Goal: Navigation & Orientation: Find specific page/section

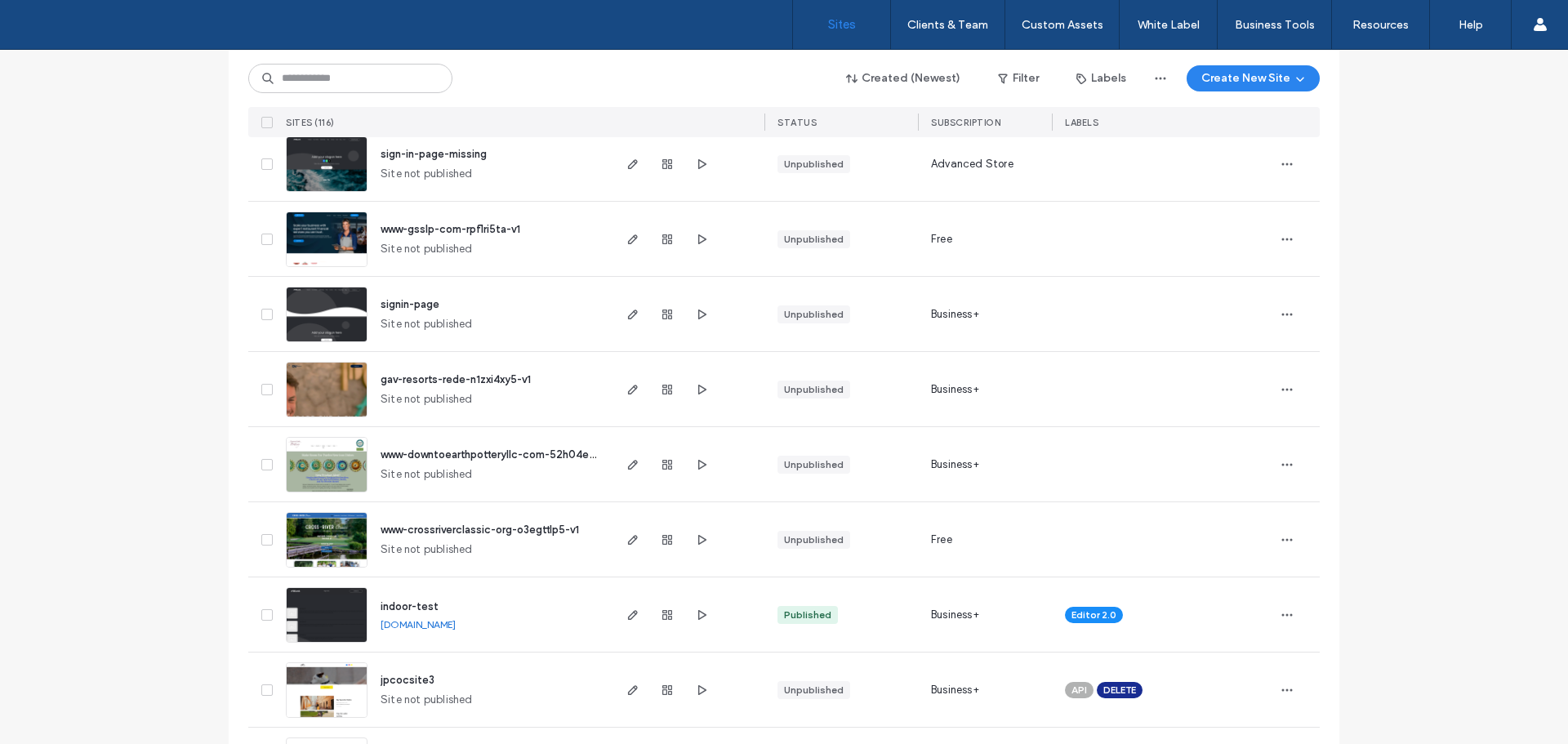
scroll to position [2206, 0]
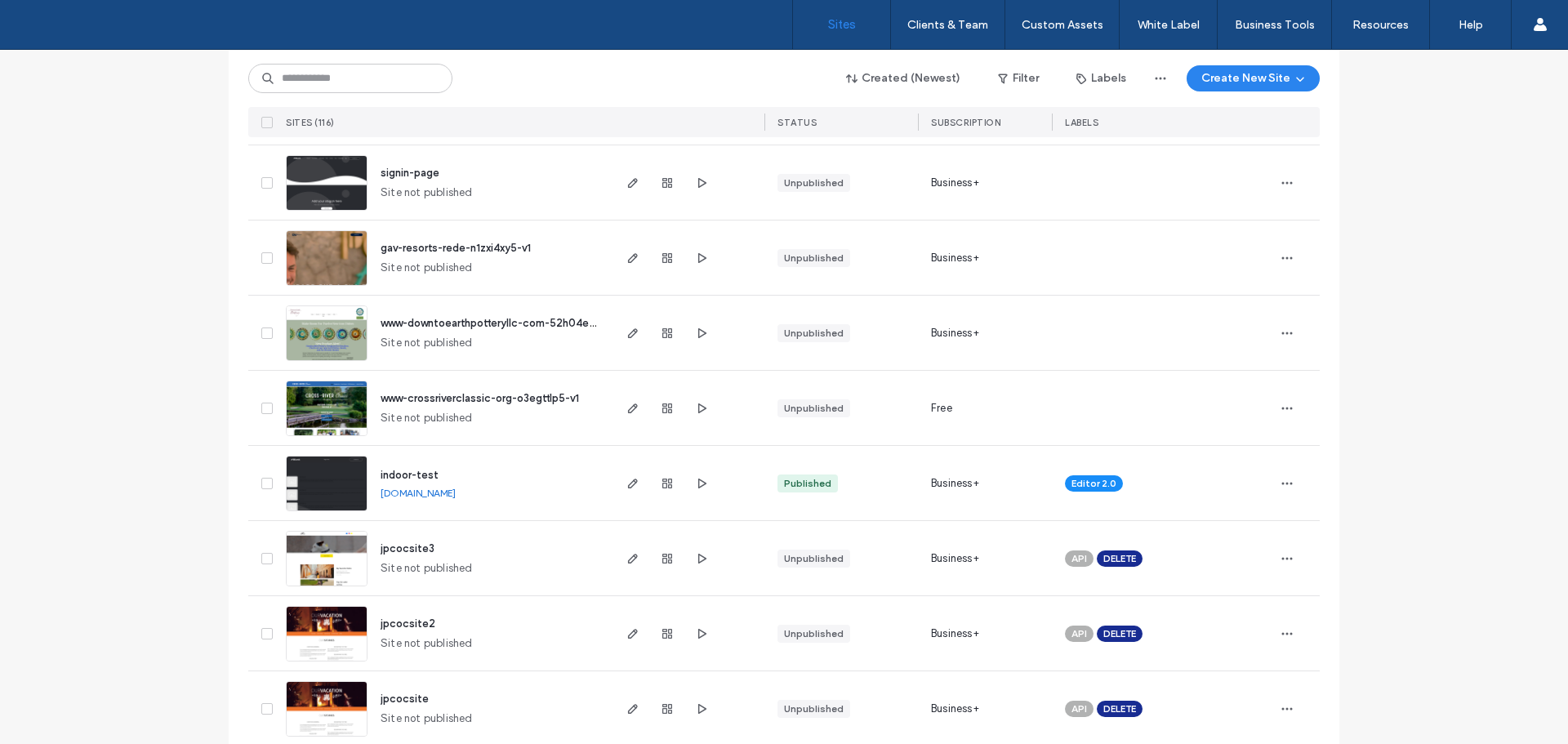
click at [319, 476] on img at bounding box center [326, 512] width 80 height 111
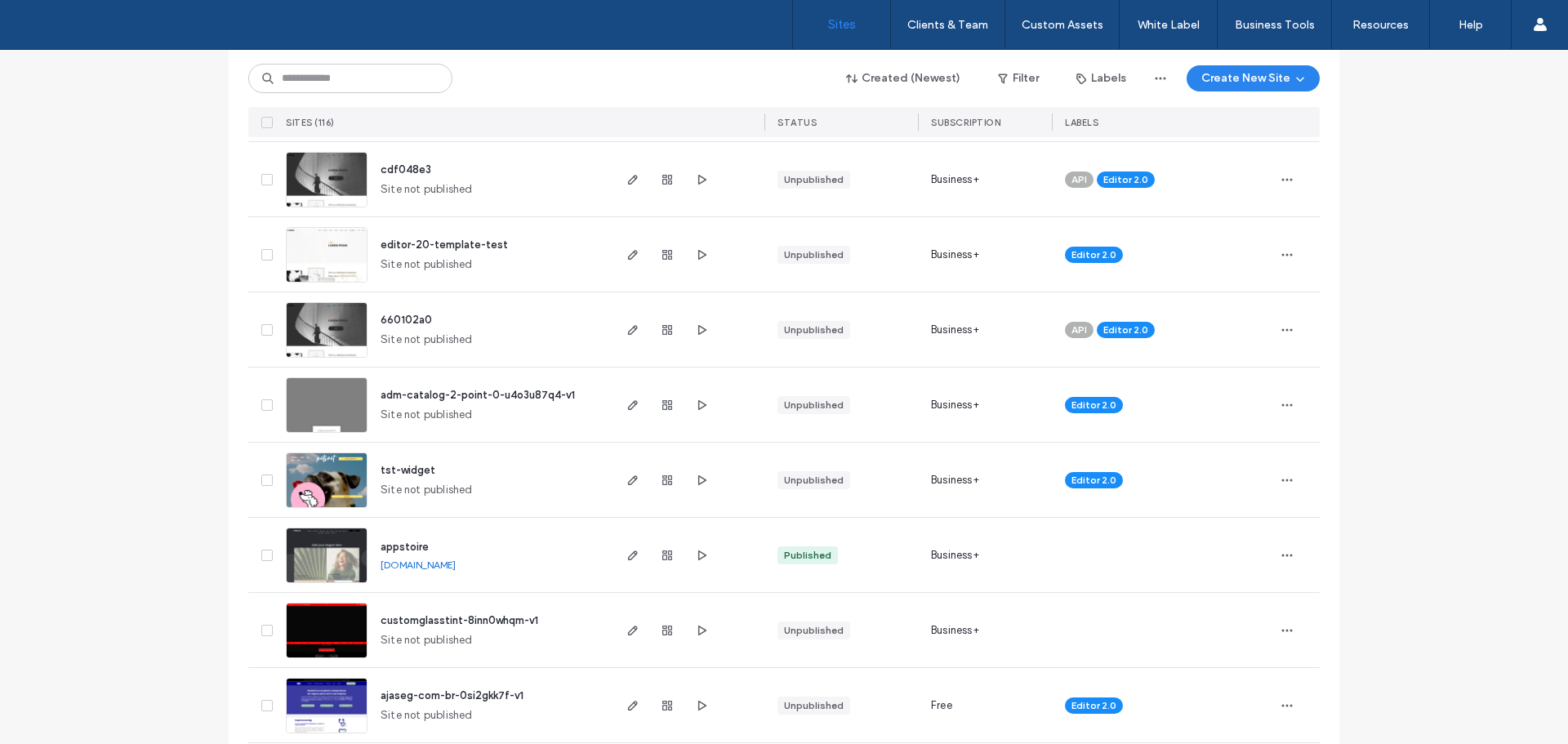
scroll to position [1389, 0]
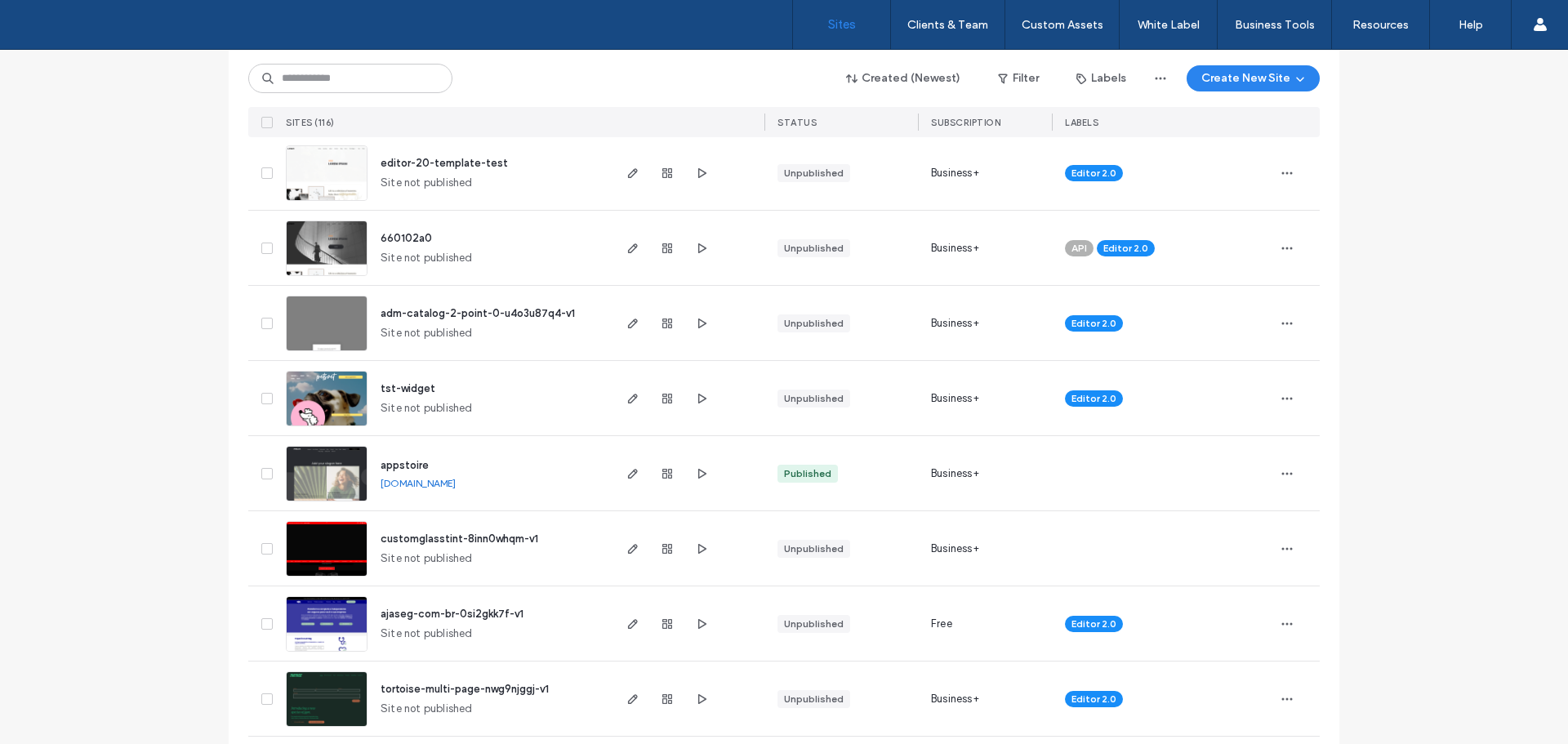
click at [337, 482] on img at bounding box center [326, 502] width 80 height 111
